Goal: Information Seeking & Learning: Learn about a topic

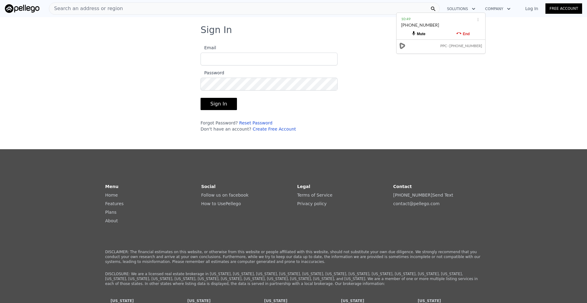
type input "[EMAIL_ADDRESS][DOMAIN_NAME]"
click at [218, 103] on button "Sign In" at bounding box center [218, 104] width 36 height 12
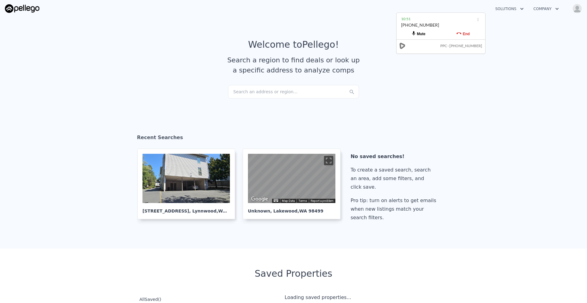
checkbox input "true"
click at [253, 93] on div "Search an address or region..." at bounding box center [293, 91] width 131 height 13
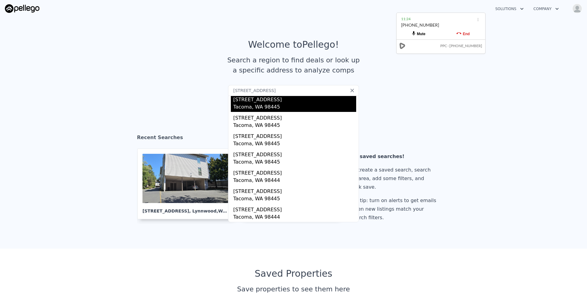
drag, startPoint x: 265, startPoint y: 92, endPoint x: 268, endPoint y: 97, distance: 5.7
click at [266, 92] on input "[STREET_ADDRESS]" at bounding box center [293, 90] width 131 height 11
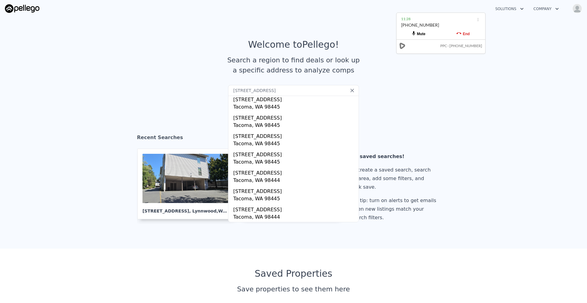
click at [281, 90] on input "[STREET_ADDRESS]" at bounding box center [293, 90] width 131 height 11
click at [284, 91] on input "[STREET_ADDRESS]," at bounding box center [293, 90] width 131 height 11
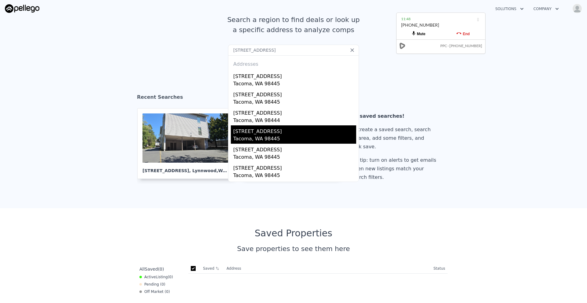
scroll to position [31, 0]
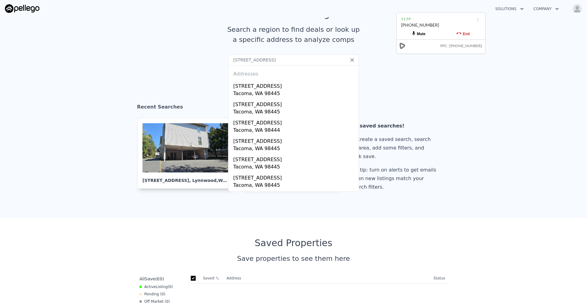
type input "[STREET_ADDRESS]"
click at [350, 59] on icon at bounding box center [352, 60] width 4 height 4
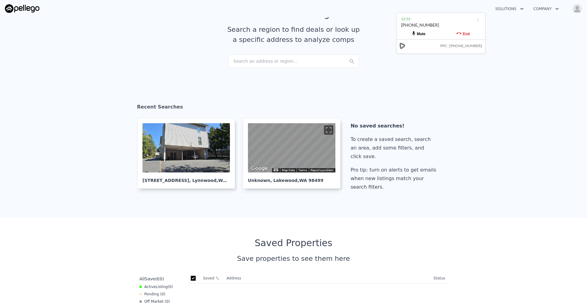
scroll to position [0, 0]
